Goal: Task Accomplishment & Management: Complete application form

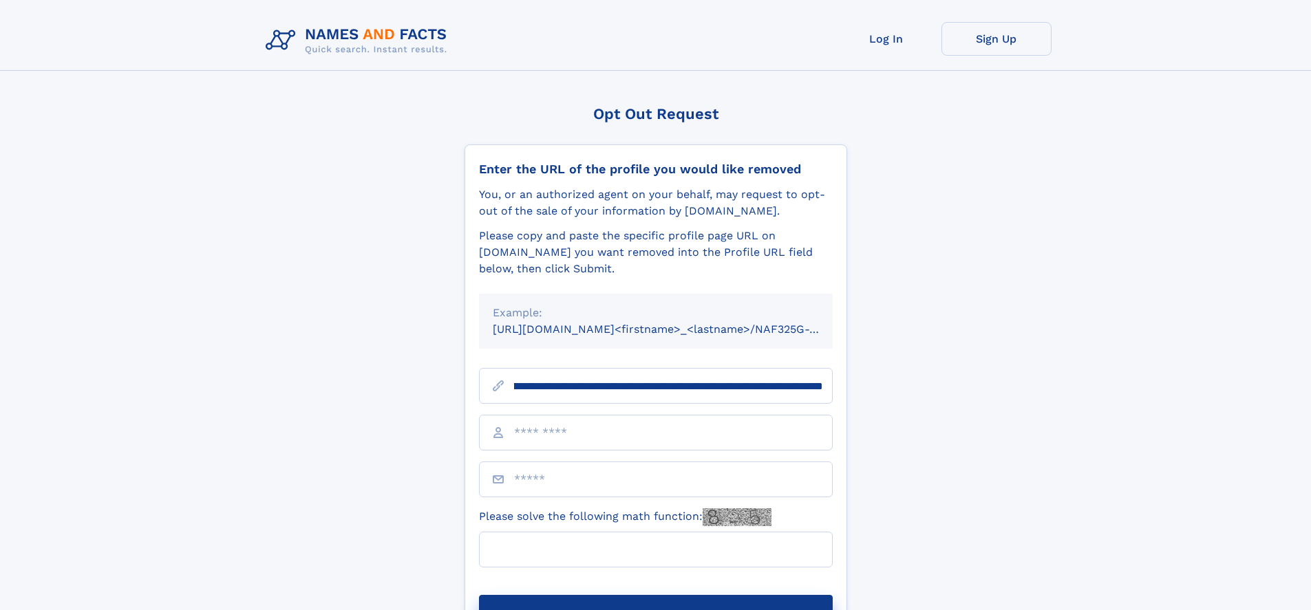
scroll to position [0, 157]
type input "**********"
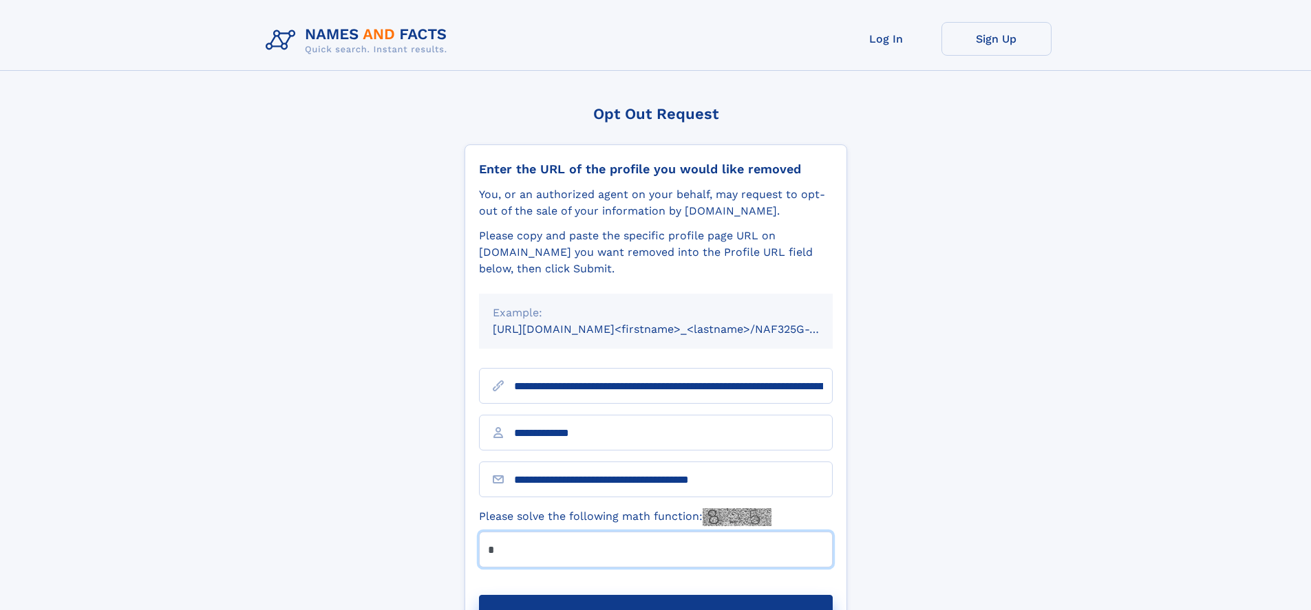
type input "*"
click at [655, 595] on button "Submit Opt Out Request" at bounding box center [656, 617] width 354 height 44
